Goal: Task Accomplishment & Management: Use online tool/utility

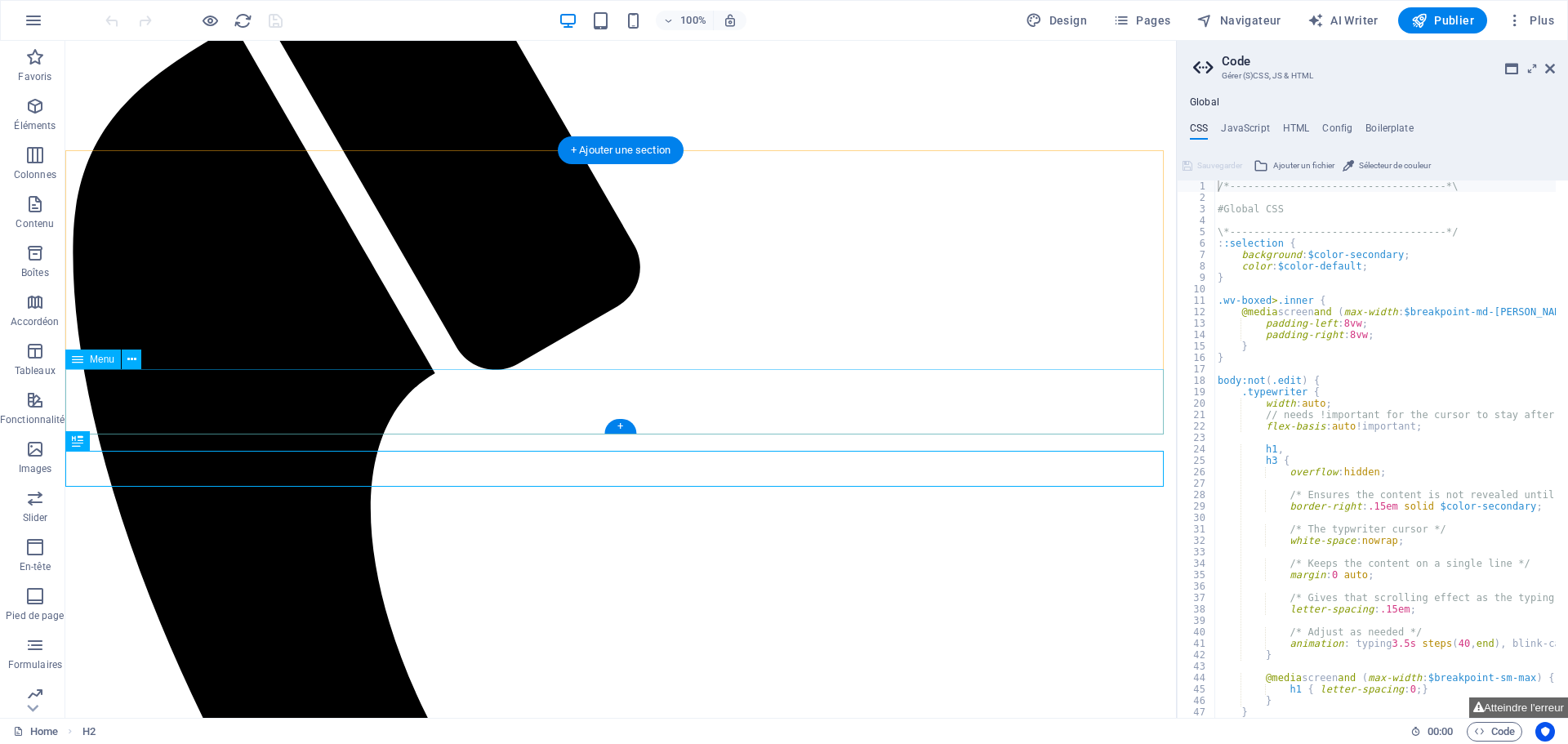
scroll to position [82, 0]
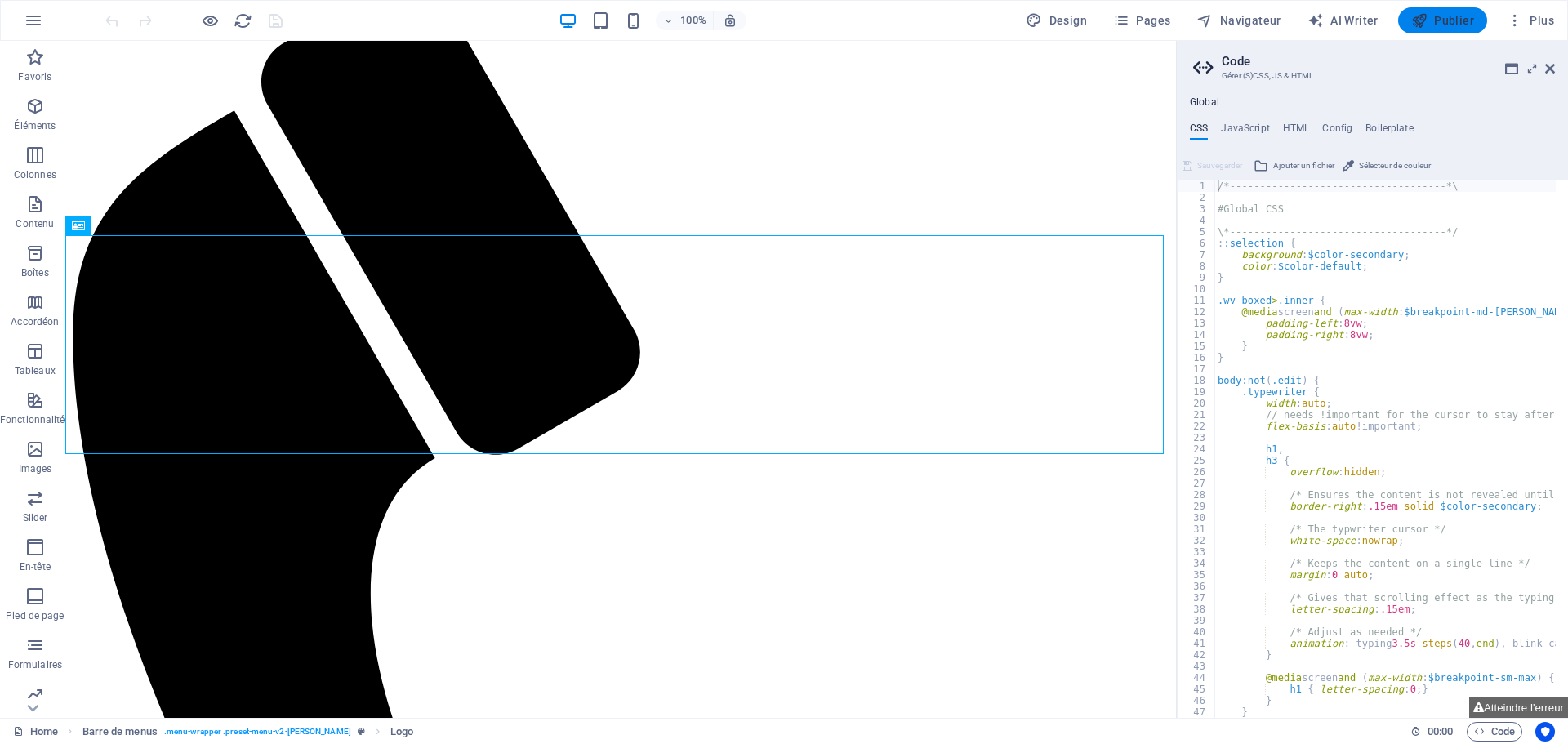
click at [1418, 20] on icon "button" at bounding box center [1419, 20] width 17 height 17
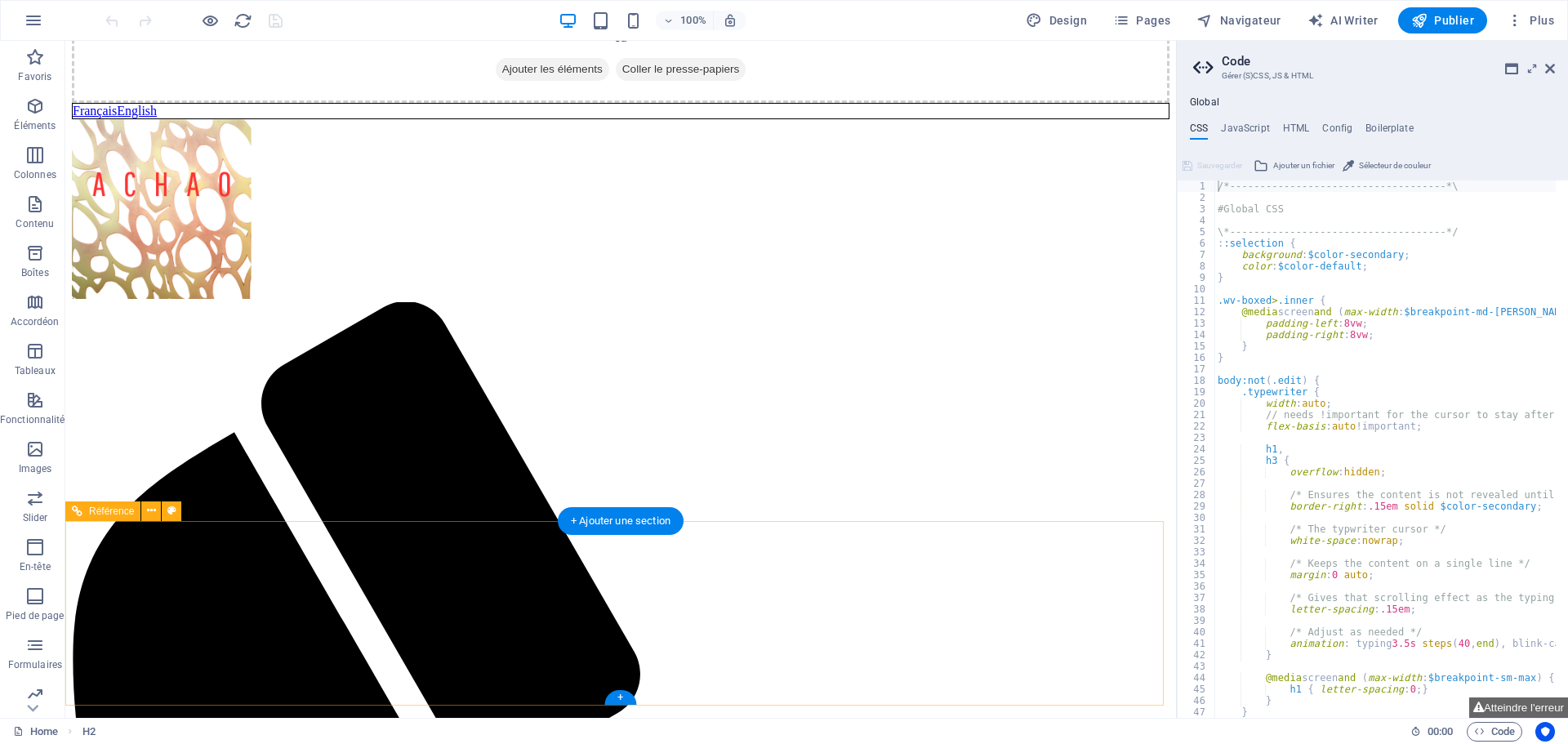
scroll to position [1769, 0]
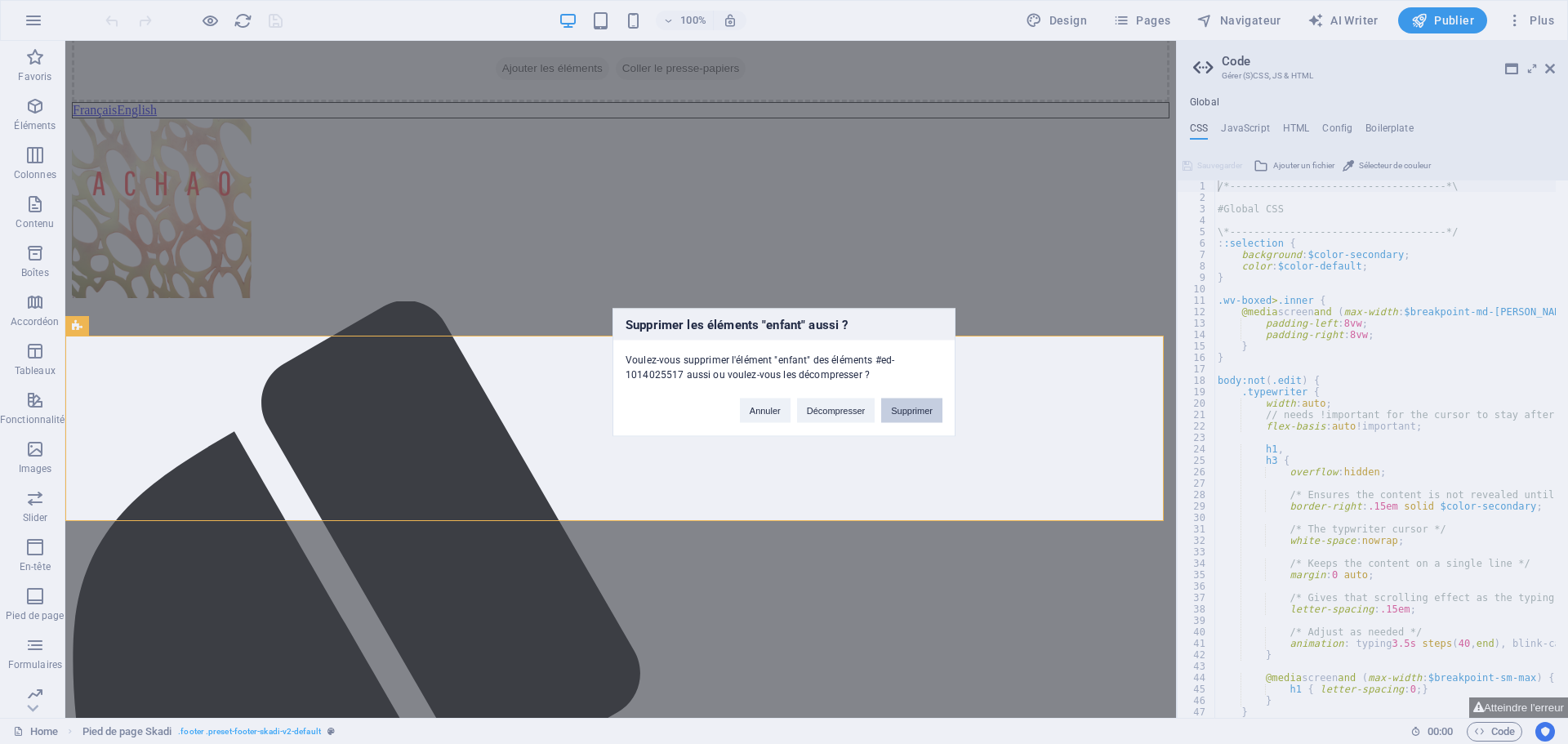
click at [902, 414] on button "Supprimer" at bounding box center [911, 410] width 61 height 24
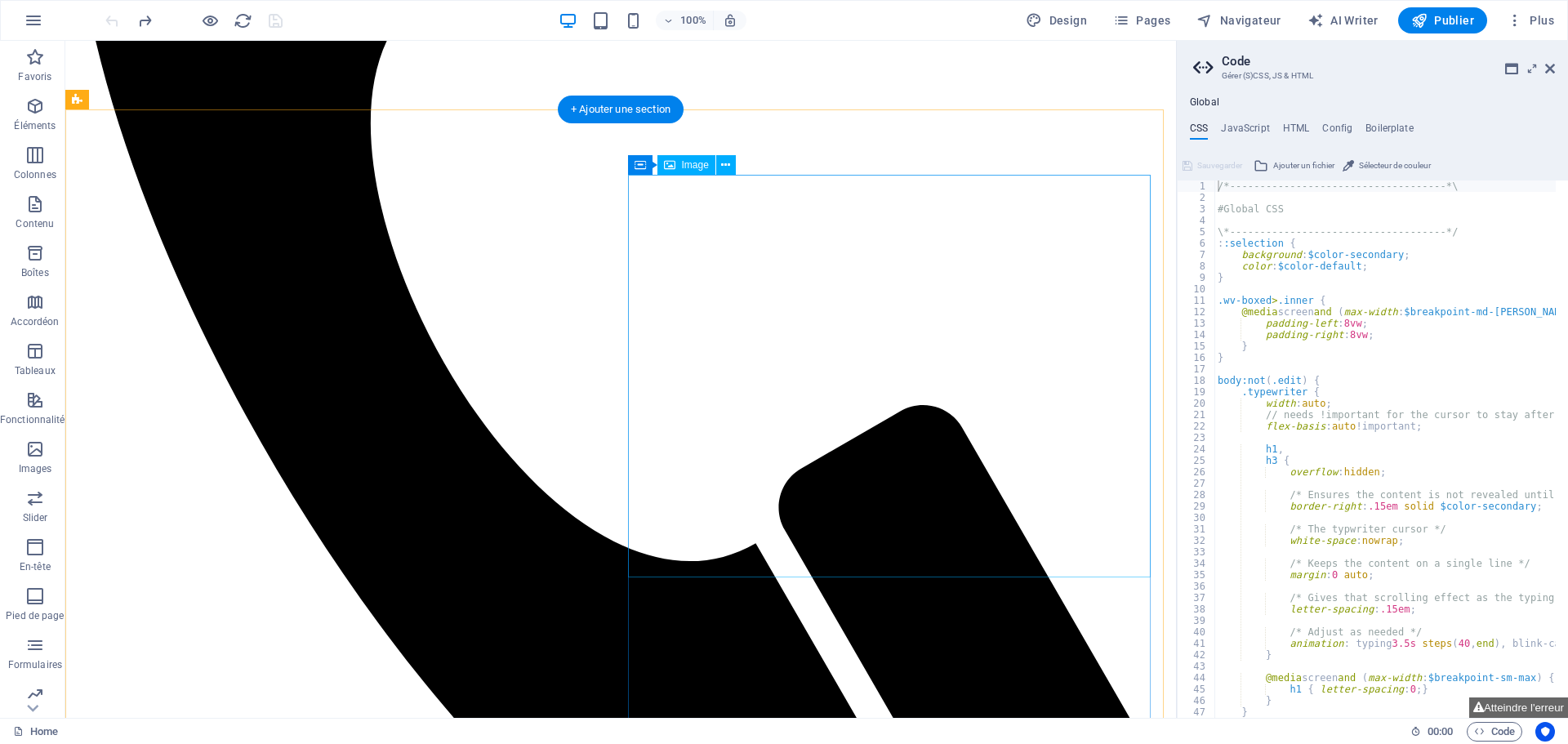
scroll to position [465, 0]
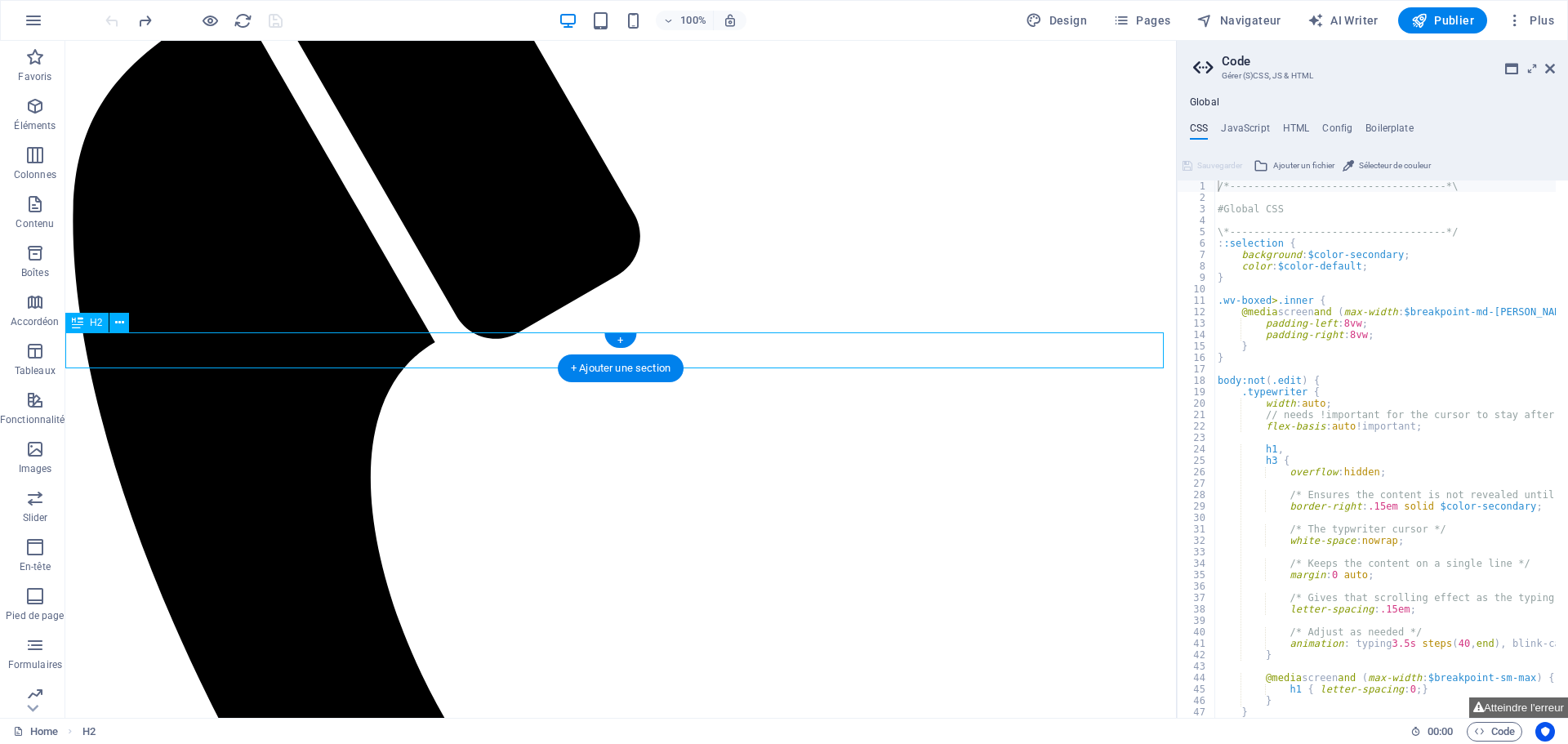
scroll to position [157, 0]
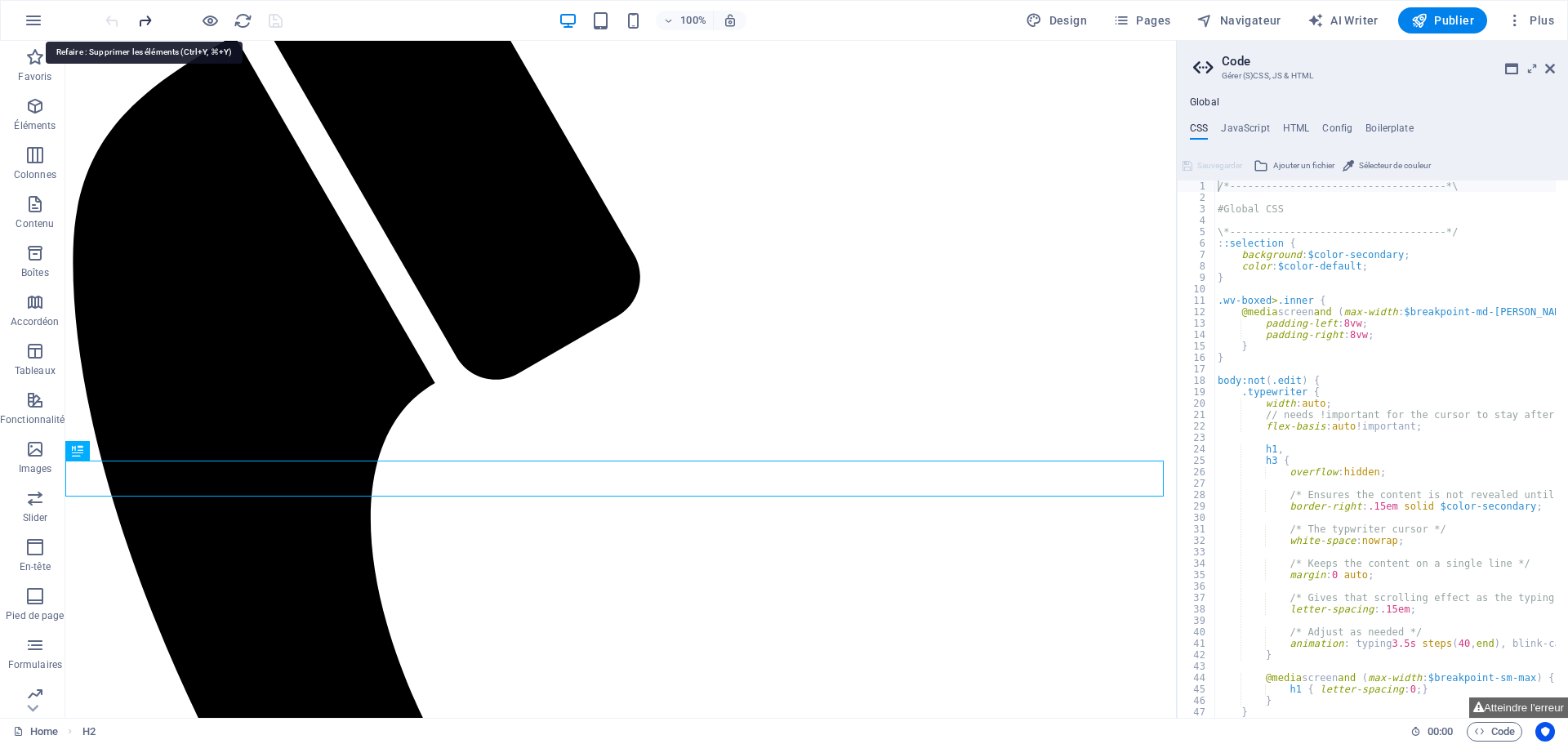
click at [141, 23] on icon "redo" at bounding box center [144, 20] width 18 height 19
click at [114, 21] on icon "undo" at bounding box center [112, 20] width 18 height 19
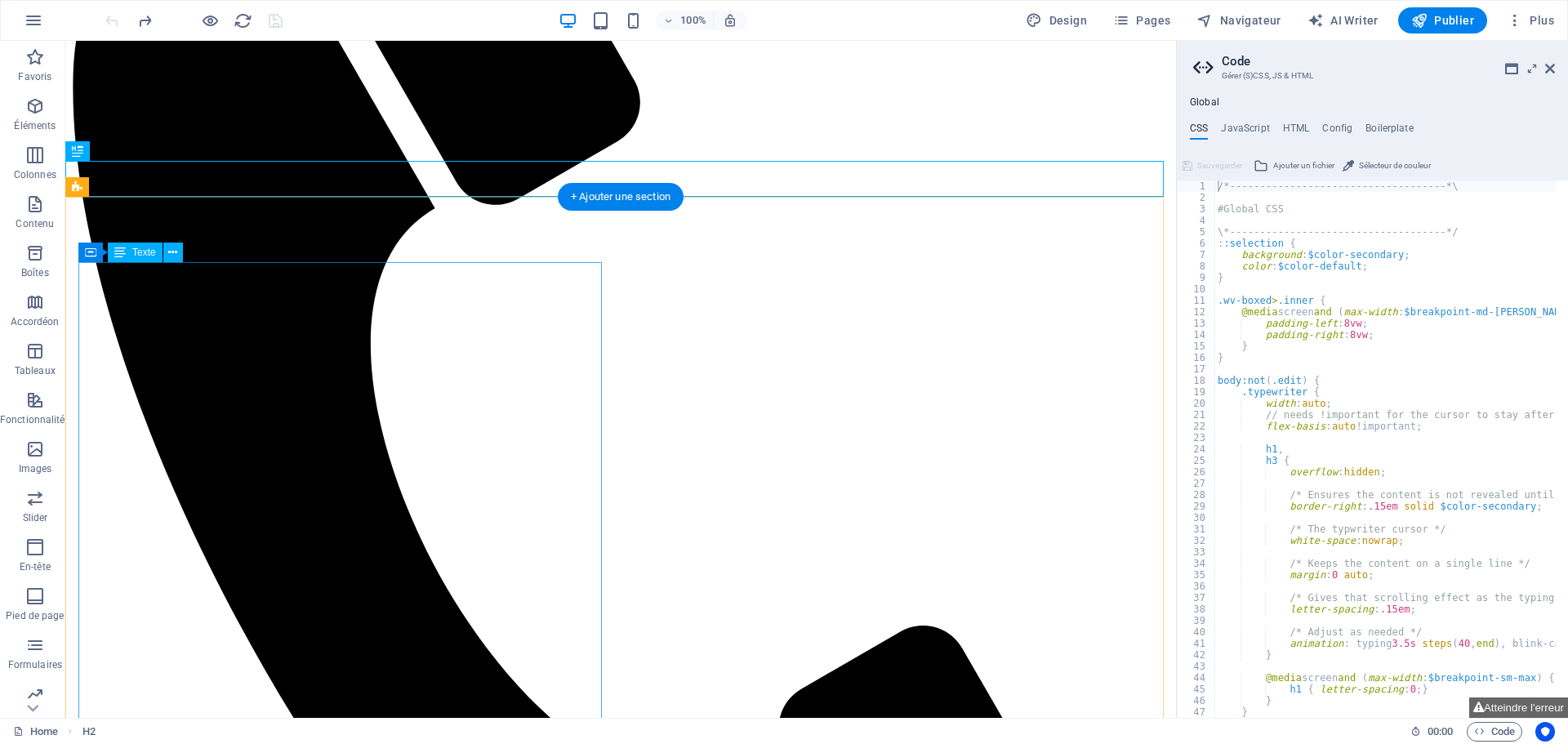
scroll to position [296, 0]
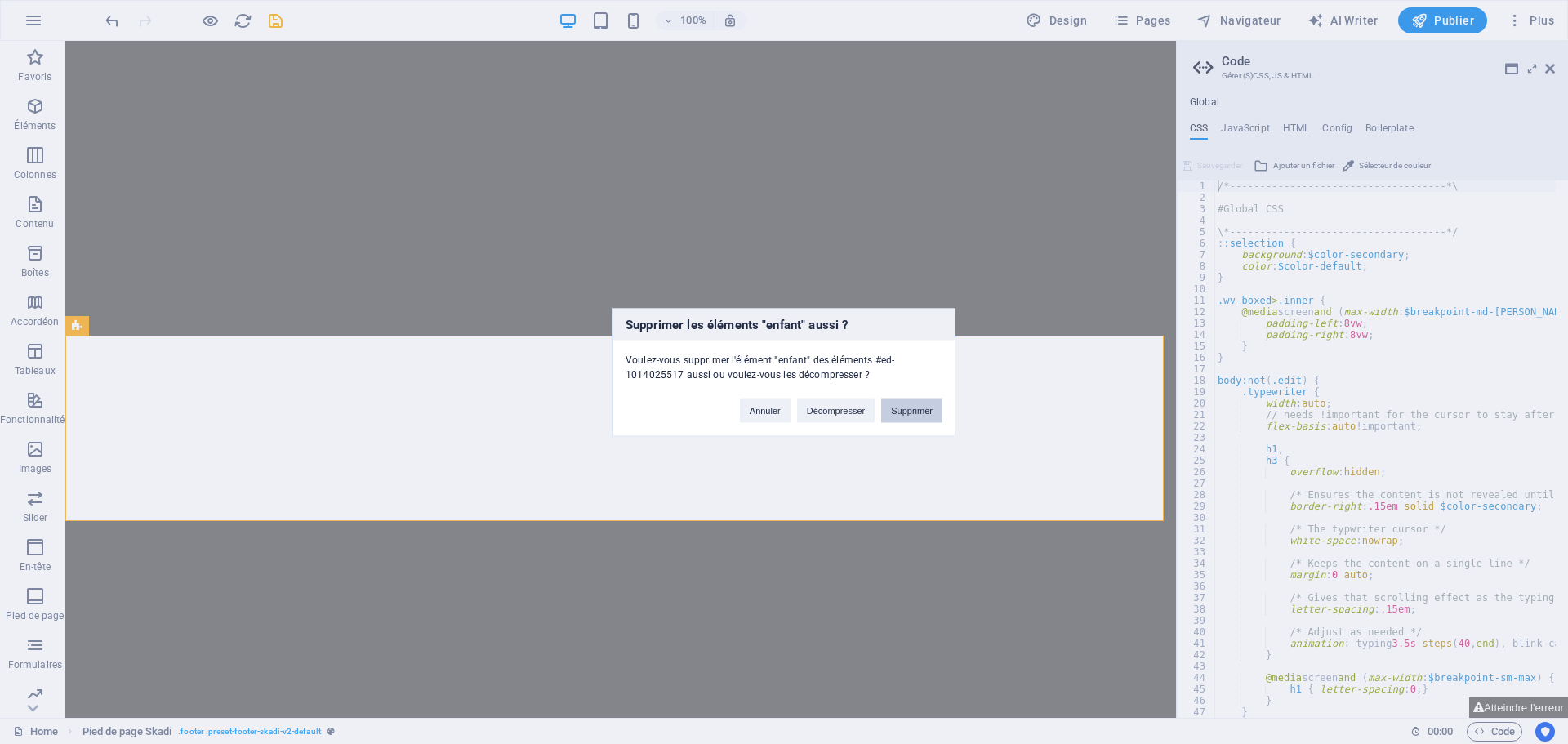
click at [909, 403] on button "Supprimer" at bounding box center [911, 410] width 61 height 24
click at [896, 409] on button "Supprimer" at bounding box center [911, 410] width 61 height 24
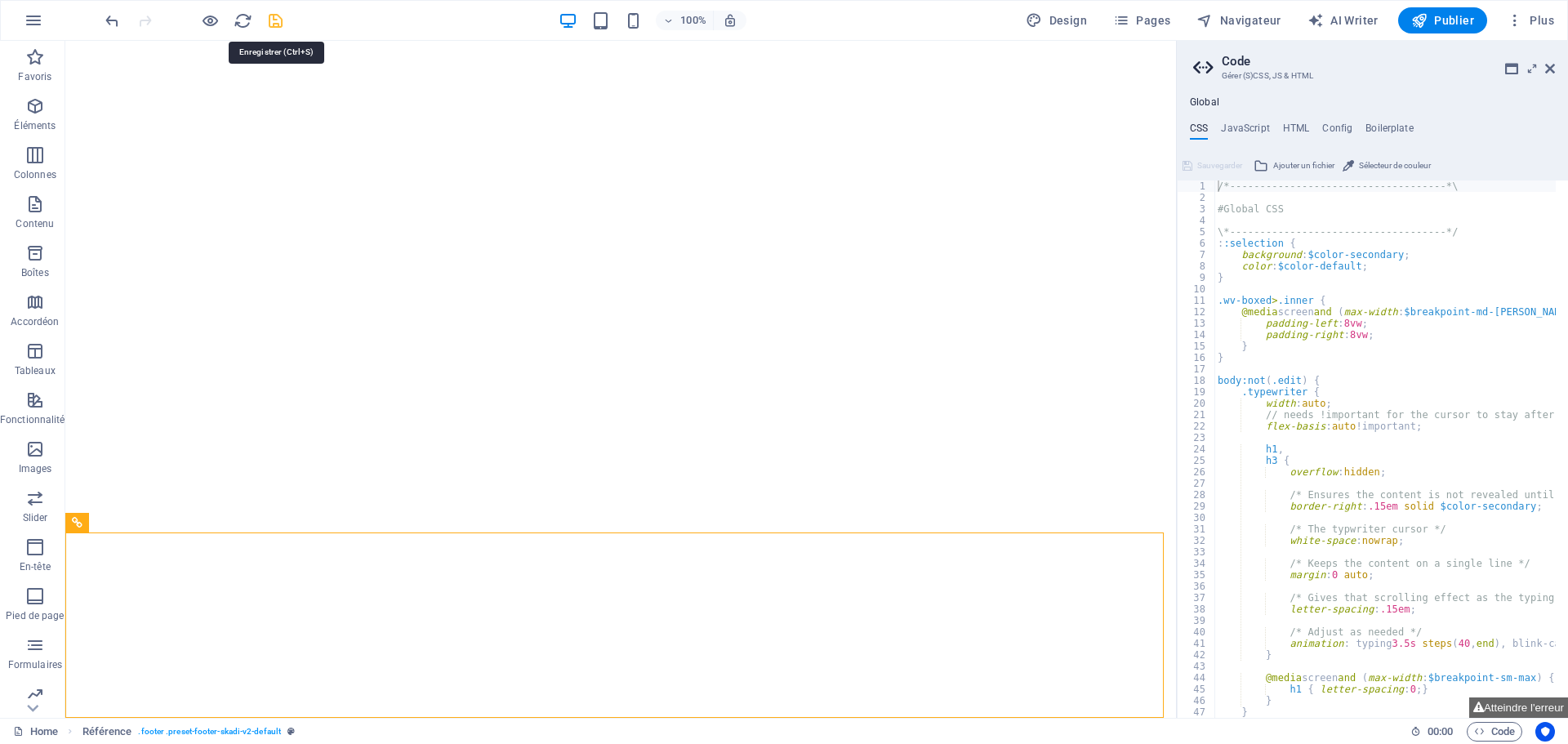
click at [277, 17] on icon "save" at bounding box center [275, 20] width 18 height 19
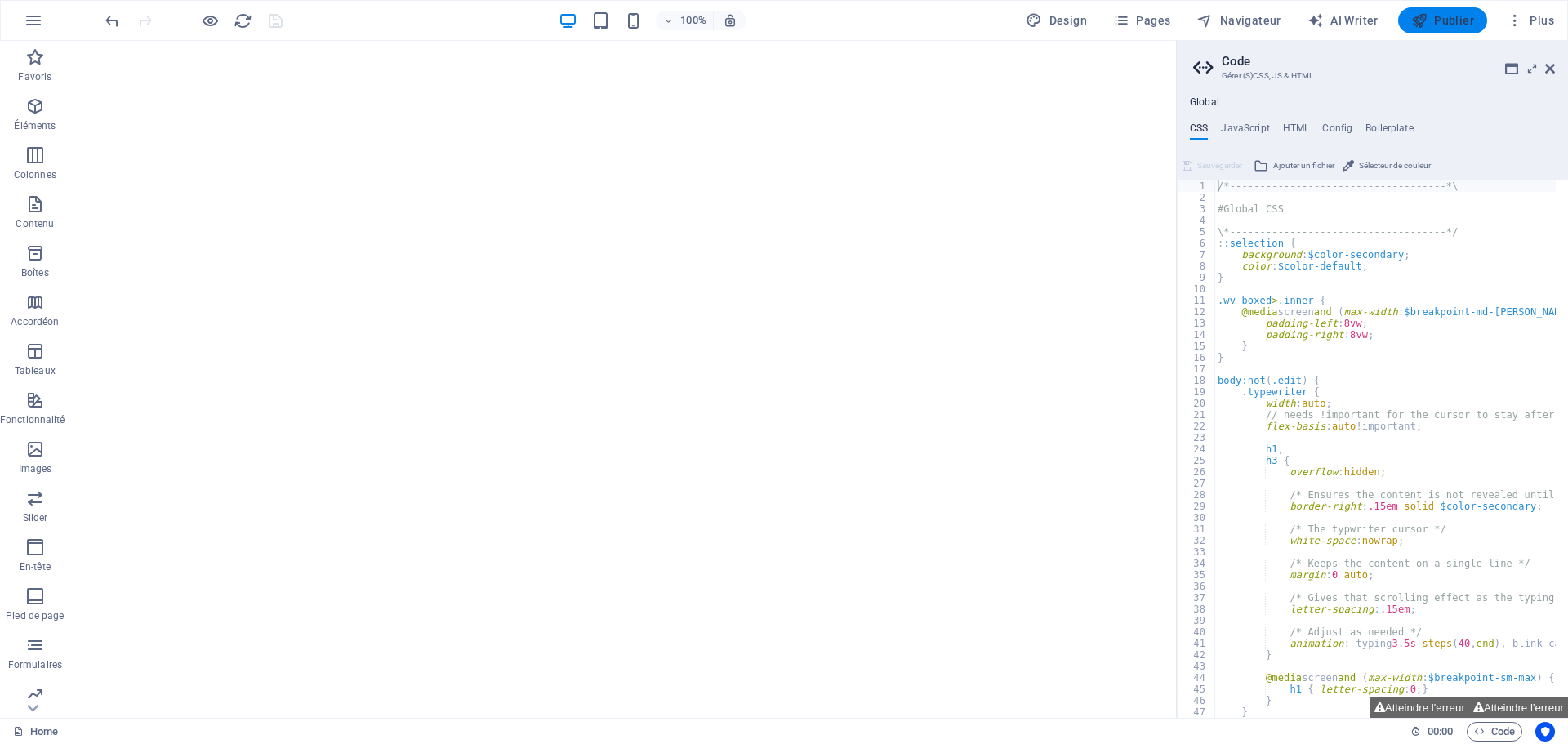
click at [1479, 19] on button "Publier" at bounding box center [1441, 20] width 89 height 26
